Goal: Task Accomplishment & Management: Use online tool/utility

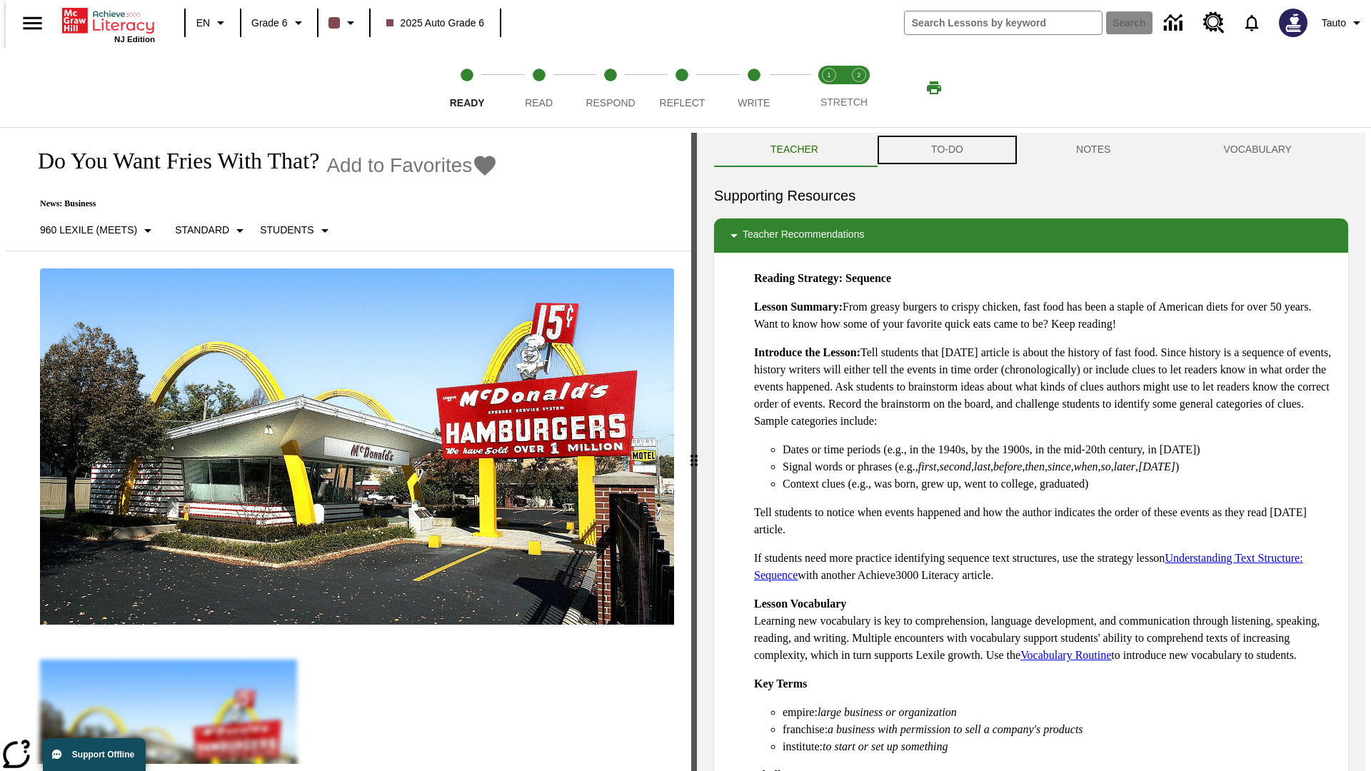
click at [946, 150] on button "TO-DO" at bounding box center [947, 150] width 145 height 34
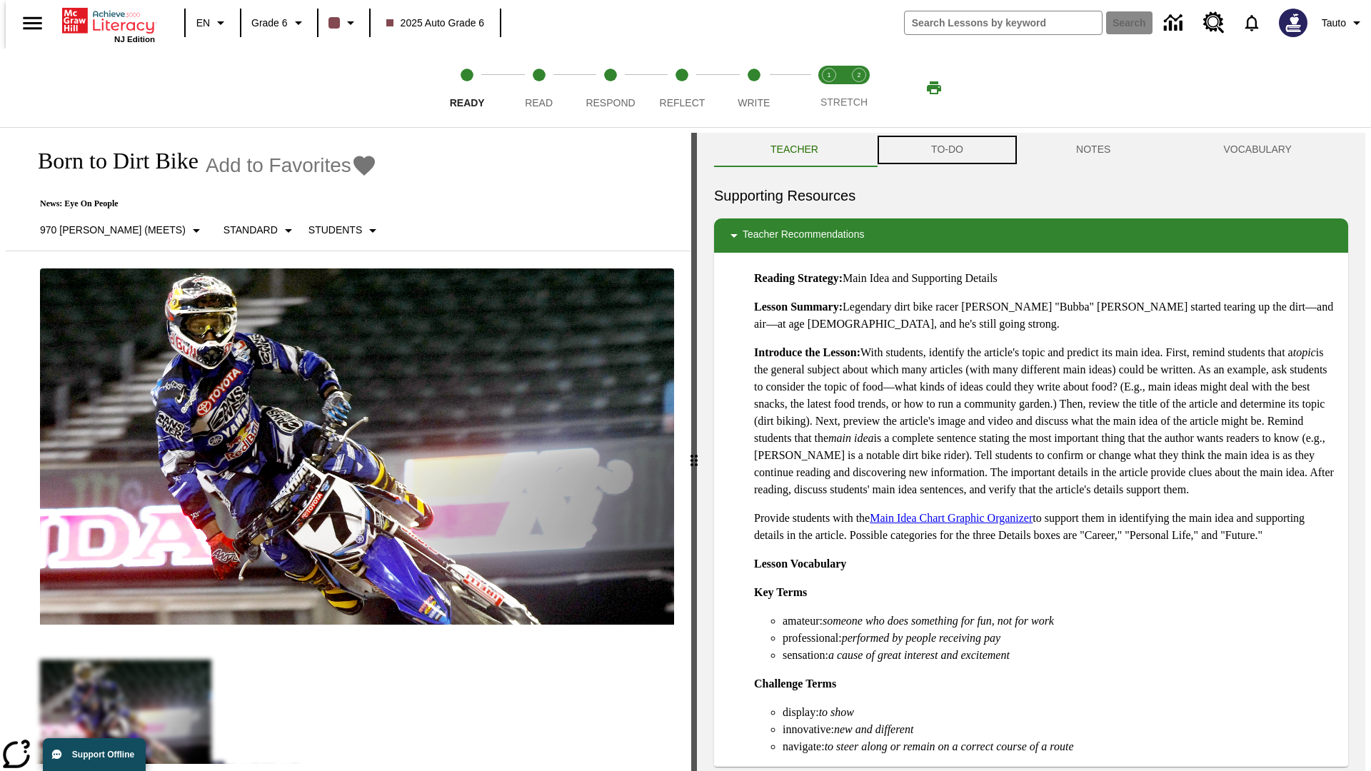
click at [946, 150] on button "TO-DO" at bounding box center [947, 150] width 145 height 34
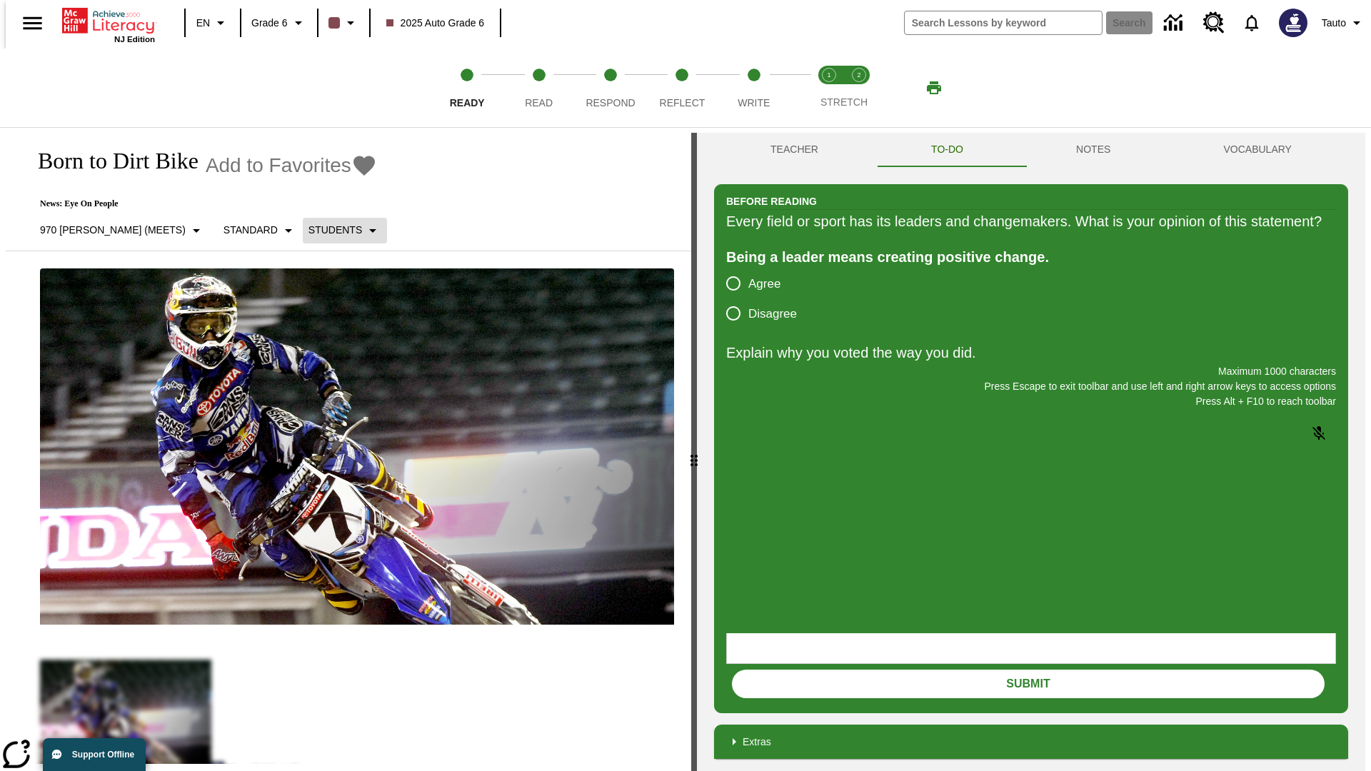
click at [308, 230] on p "Students" at bounding box center [335, 230] width 54 height 15
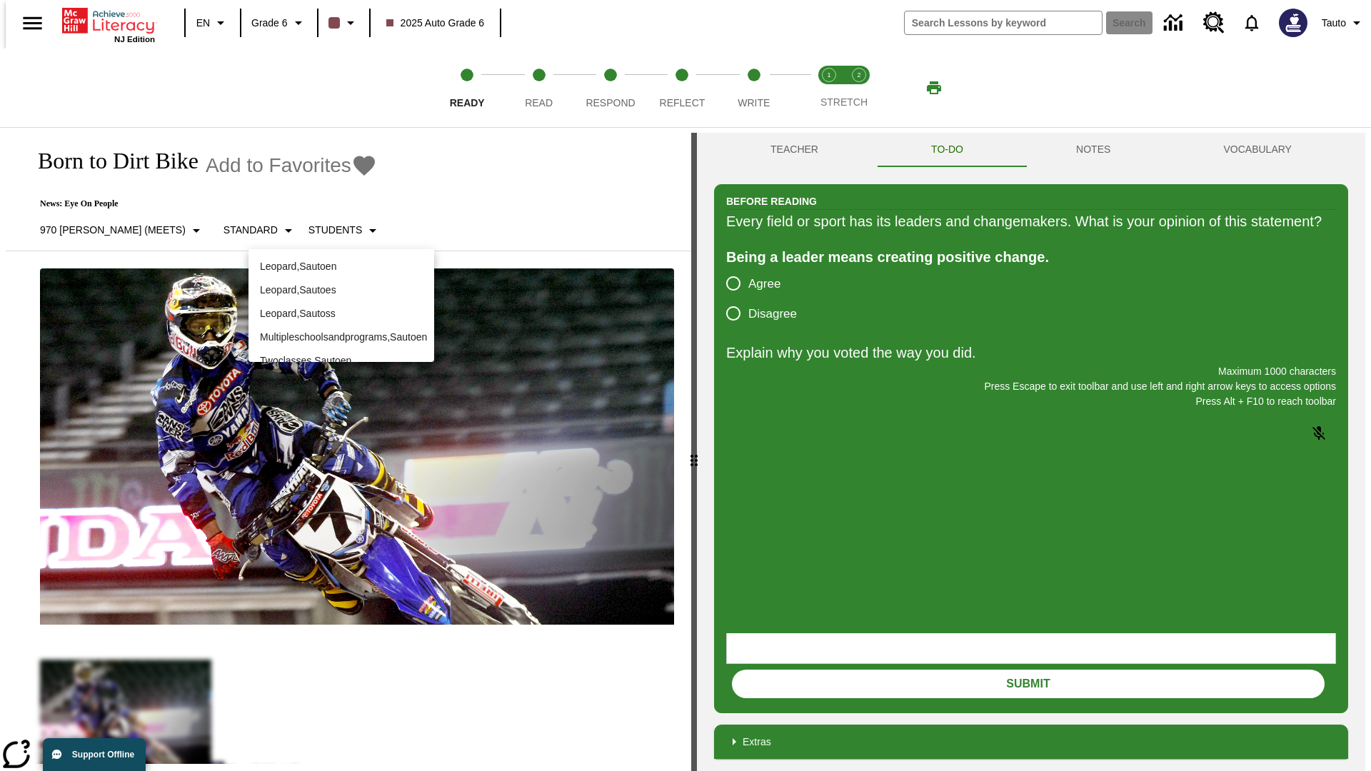
click at [686, 386] on div at bounding box center [685, 385] width 1371 height 771
